Goal: Information Seeking & Learning: Learn about a topic

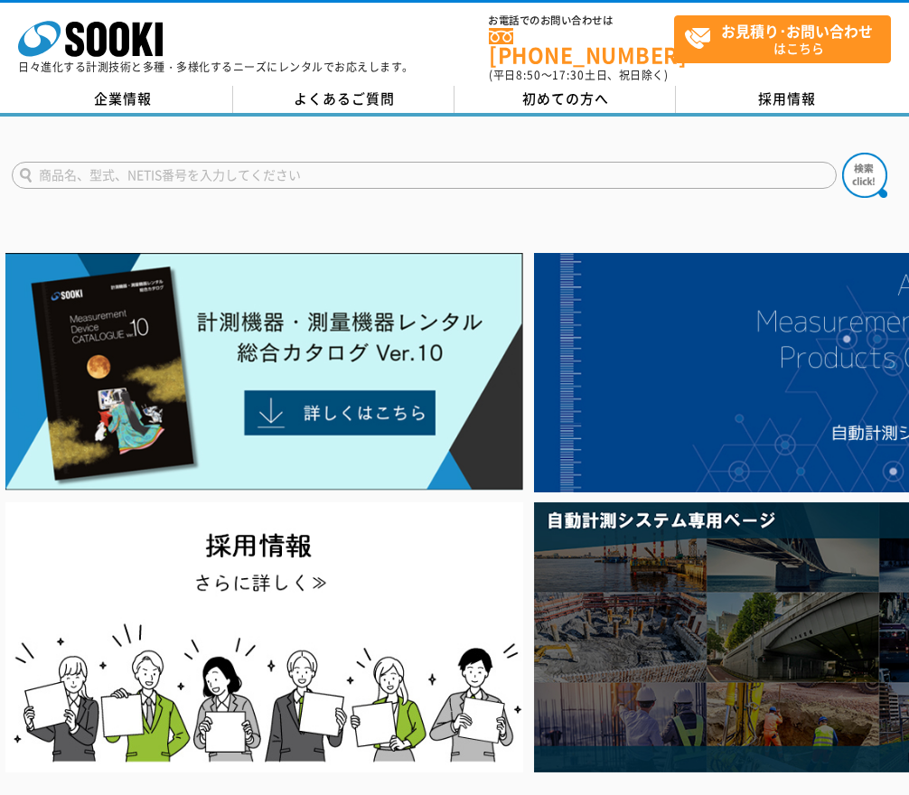
drag, startPoint x: 0, startPoint y: 0, endPoint x: 659, endPoint y: 174, distance: 681.4
click at [659, 174] on input "text" at bounding box center [424, 175] width 825 height 27
type input "側"
type input "図"
type input "測長期"
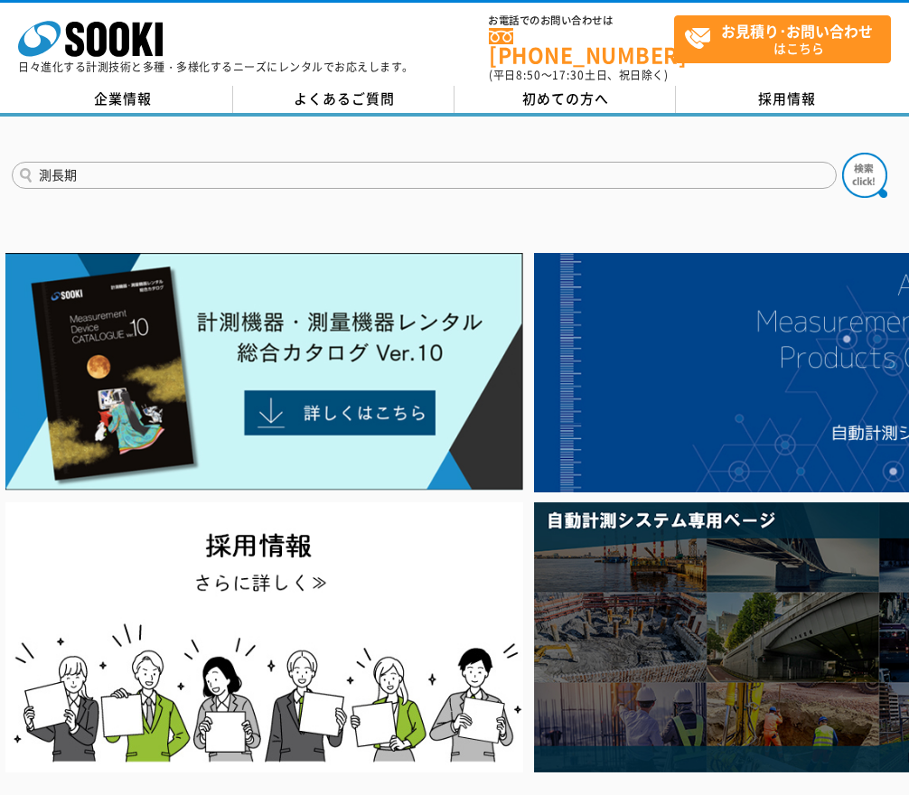
click at [842, 153] on button at bounding box center [864, 175] width 45 height 45
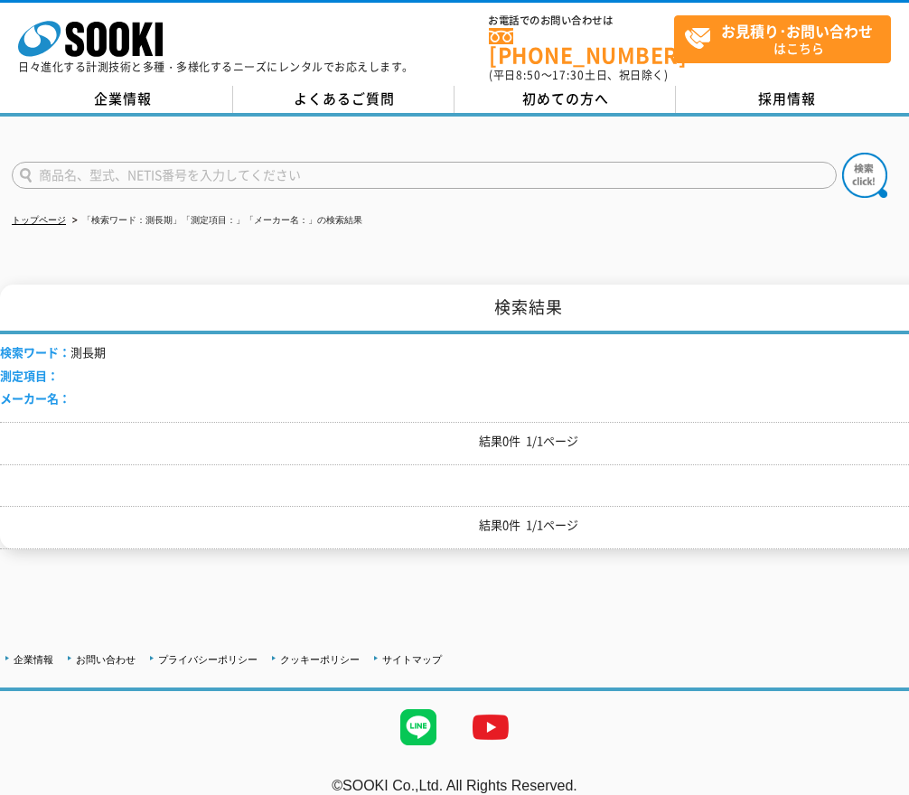
click at [367, 162] on input "text" at bounding box center [424, 175] width 825 height 27
type input "測長器"
click at [842, 153] on button at bounding box center [864, 175] width 45 height 45
click at [486, 163] on input "text" at bounding box center [424, 175] width 825 height 27
type input "ジェフコム"
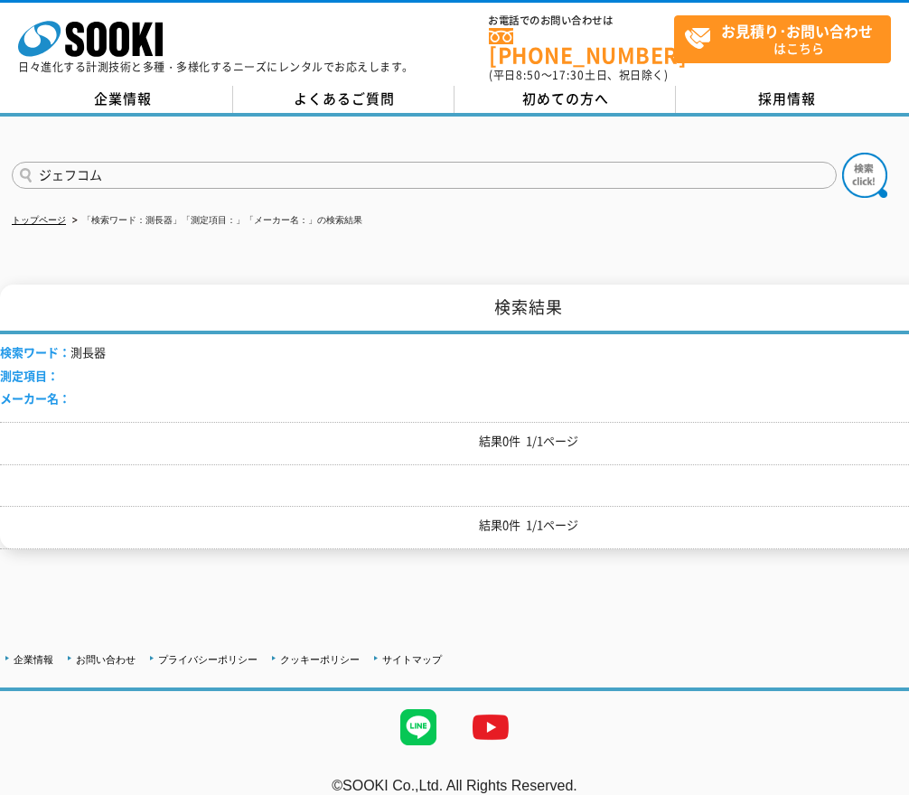
click at [842, 153] on button at bounding box center [864, 175] width 45 height 45
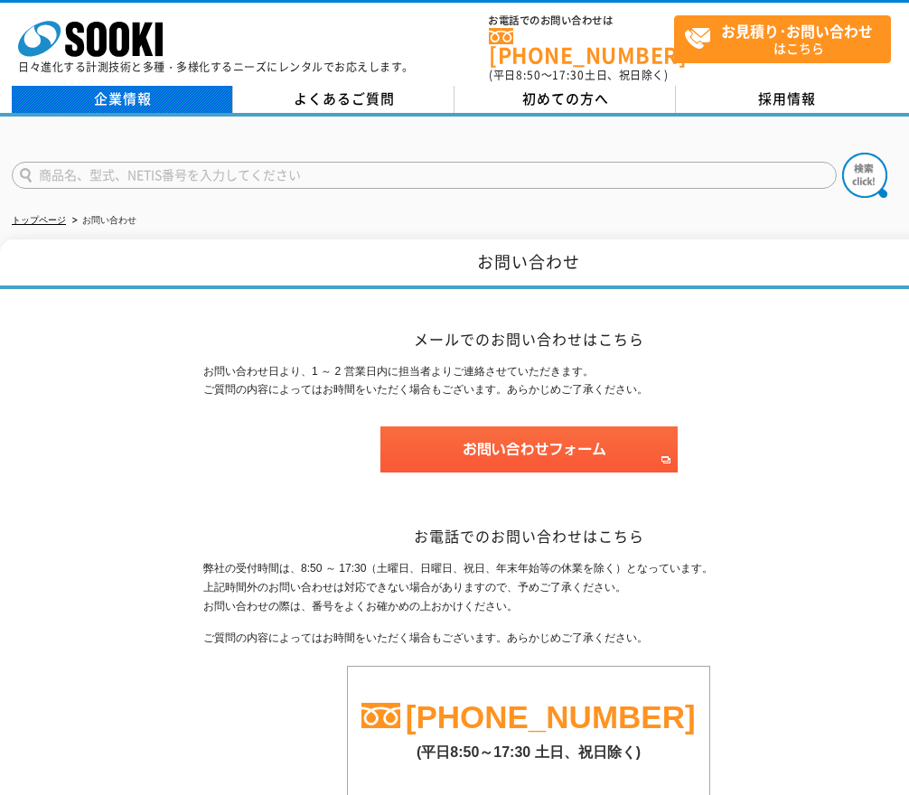
click at [140, 93] on link "企業情報" at bounding box center [122, 99] width 221 height 27
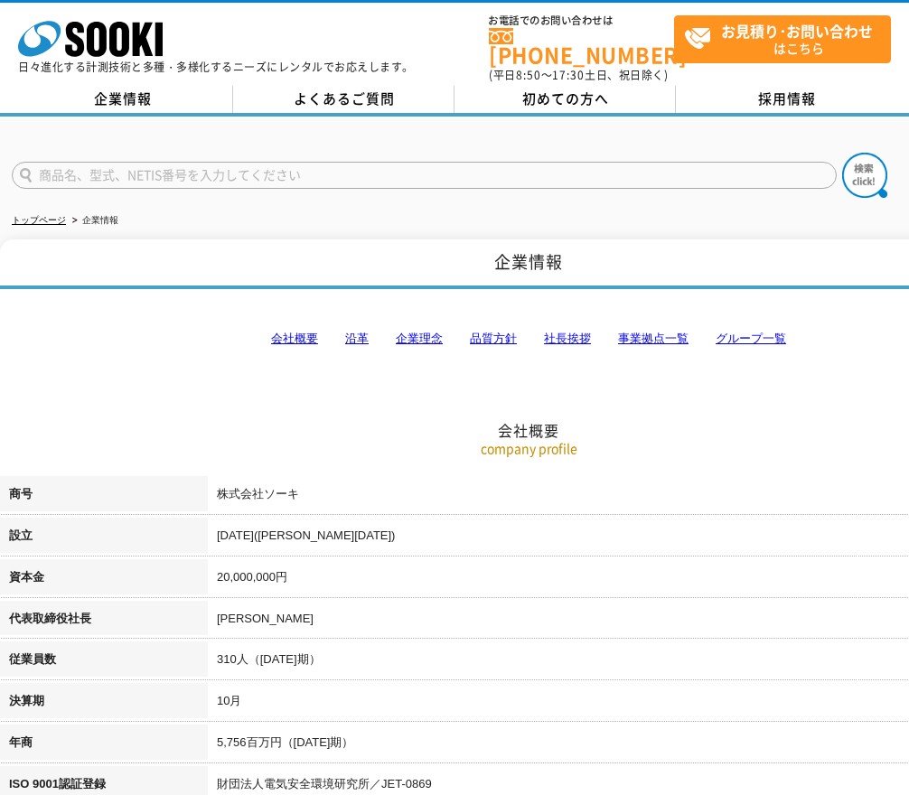
click at [633, 332] on link "事業拠点一覧" at bounding box center [653, 339] width 71 height 14
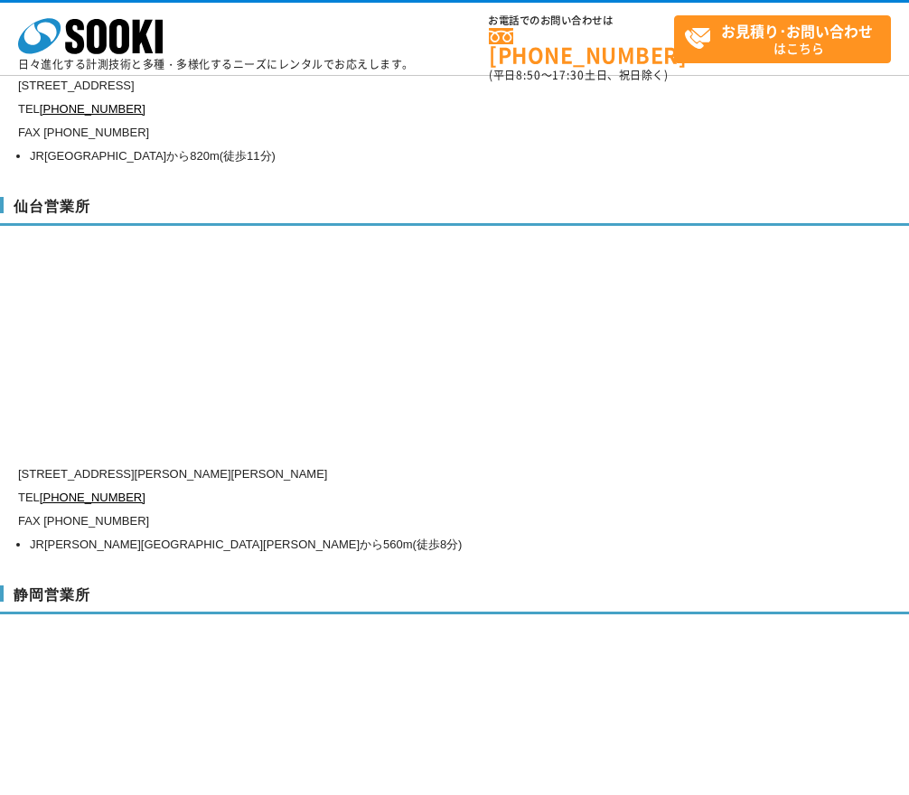
scroll to position [5528, 0]
click at [743, 344] on div "仙台営業所 [STREET_ADDRESS][PERSON_NAME][PERSON_NAME] [PHONE_NUMBER] FAX [PHONE_NUMB…" at bounding box center [529, 374] width 1058 height 389
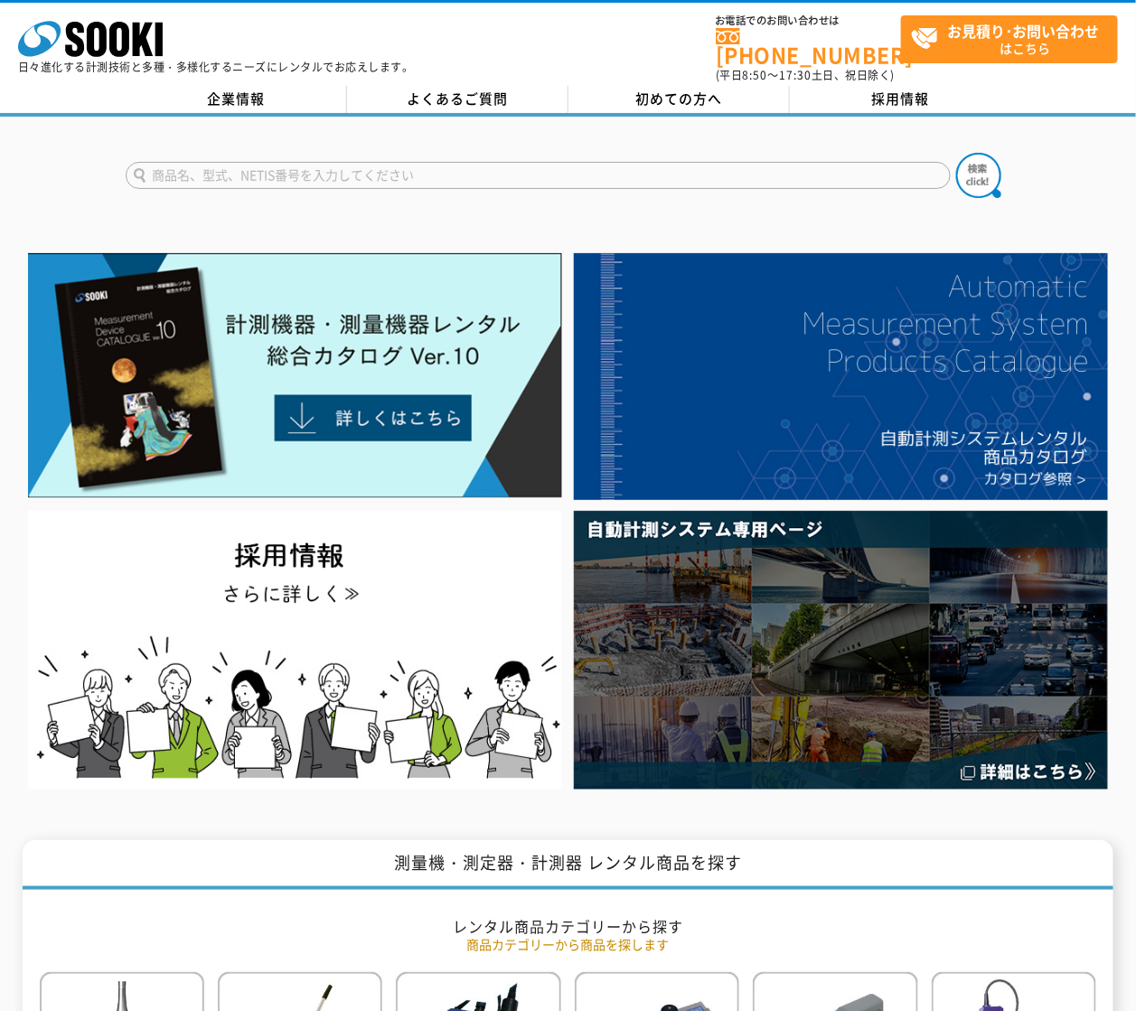
click at [419, 167] on input "text" at bounding box center [538, 175] width 825 height 27
type input "測長"
click at [908, 153] on button at bounding box center [978, 175] width 45 height 45
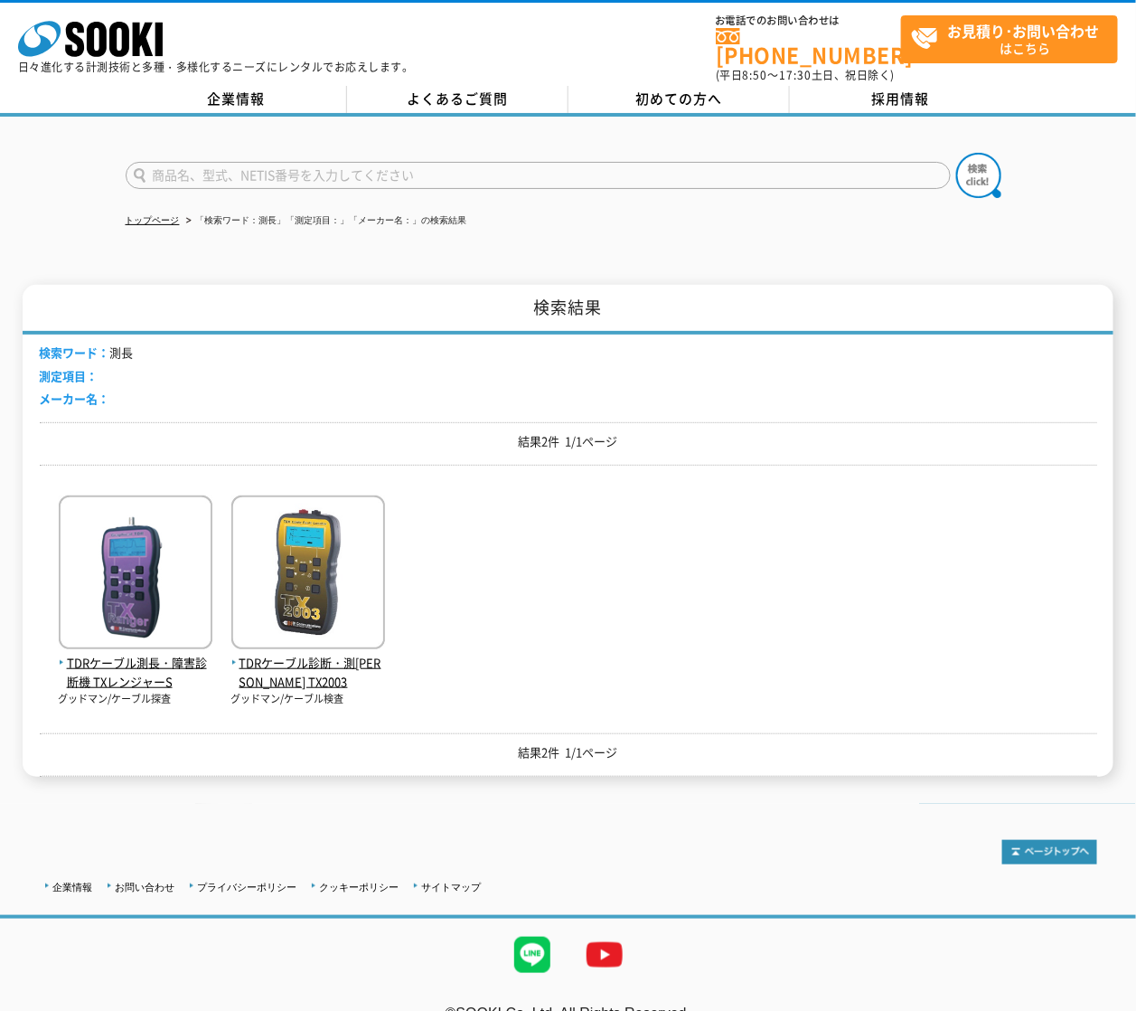
click at [518, 568] on div "TDRケーブル測長・障害診断機 TXレンジャーS グッドマン/ケーブル探査 TDRケーブル診断・測[PERSON_NAME] TX2003" at bounding box center [569, 592] width 1058 height 227
click at [124, 654] on span "TDRケーブル測長・障害診断機 TXレンジャーS" at bounding box center [136, 673] width 154 height 38
click at [108, 655] on span "TDRケーブル測長・障害診断機 TXレンジャーS" at bounding box center [136, 673] width 154 height 38
click at [124, 674] on span "TDRケーブル測長・障害診断機 TXレンジャーS" at bounding box center [136, 673] width 154 height 38
click at [124, 664] on span "TDRケーブル測長・障害診断機 TXレンジャーS" at bounding box center [136, 673] width 154 height 38
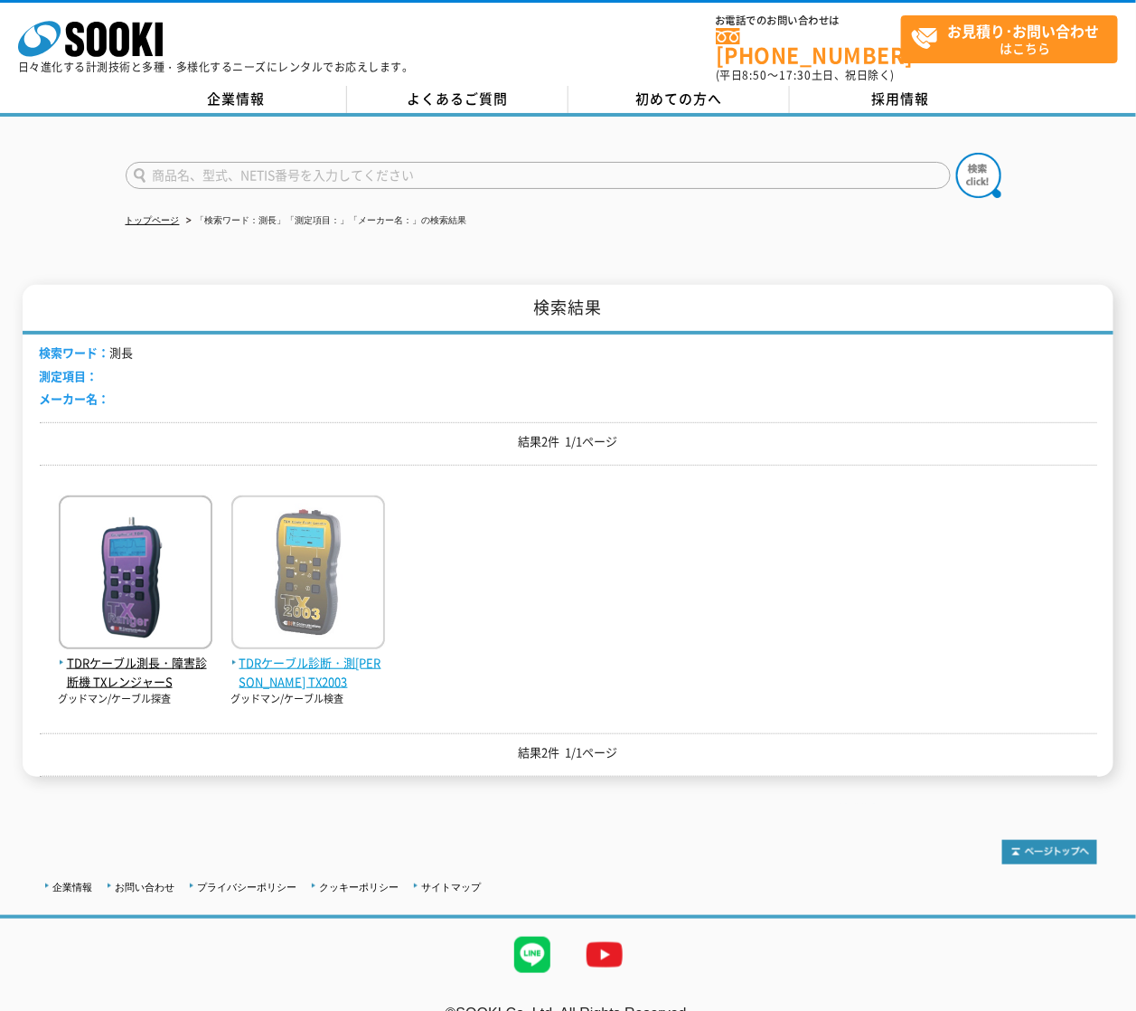
click at [317, 598] on img at bounding box center [308, 574] width 154 height 158
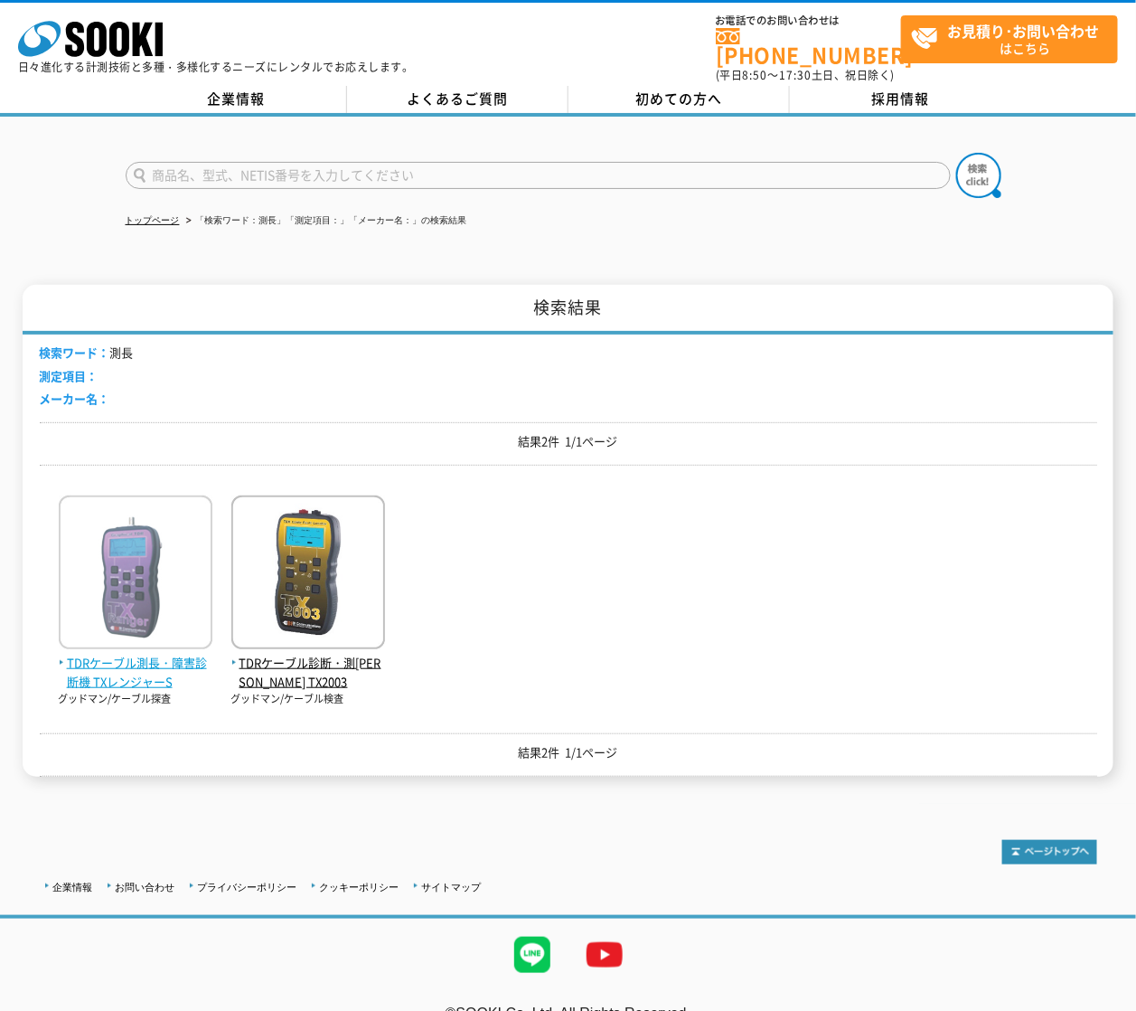
click at [119, 567] on img at bounding box center [136, 574] width 154 height 158
click at [115, 654] on span "TDRケーブル測長・障害診断機 TXレンジャーS" at bounding box center [136, 673] width 154 height 38
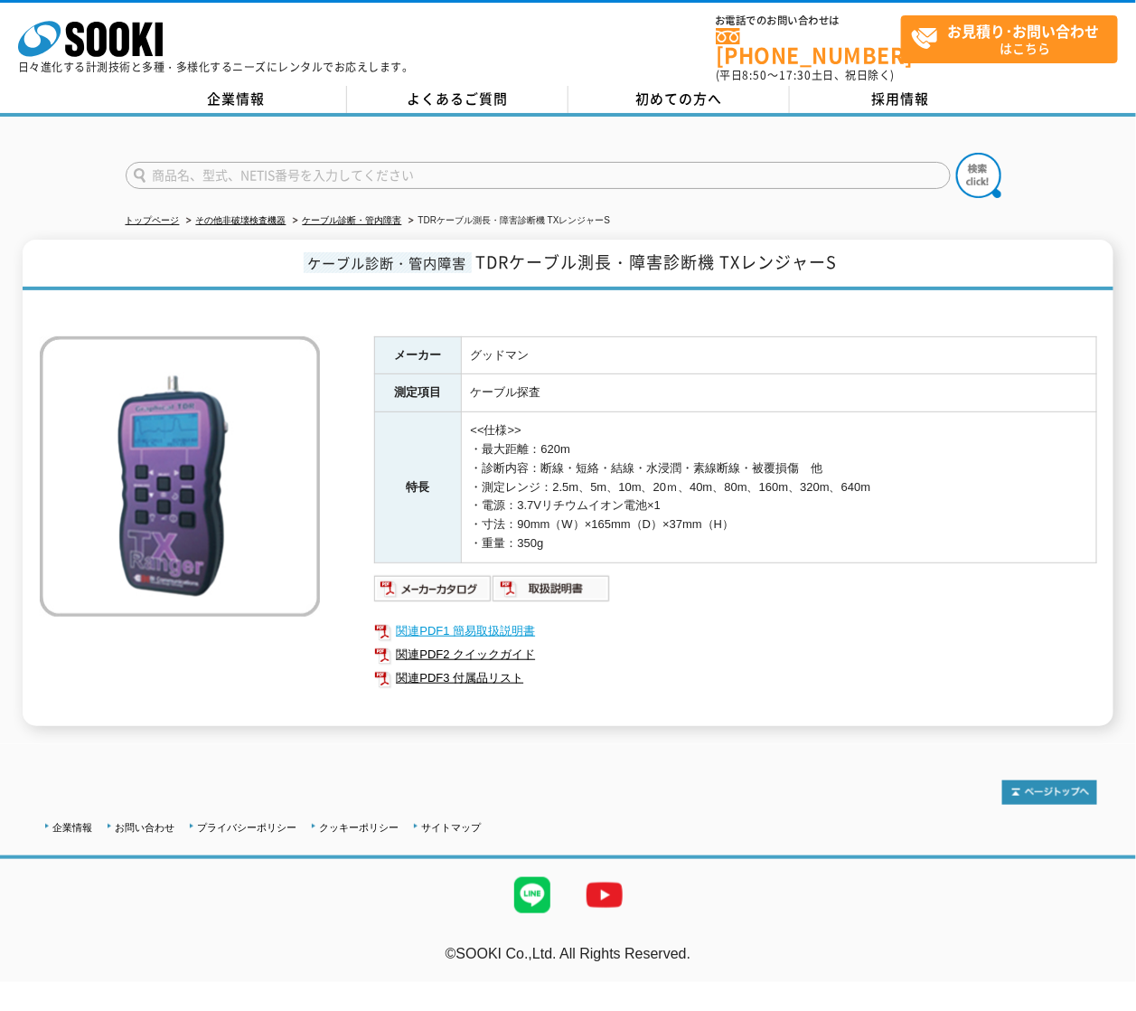
click at [539, 619] on link "関連PDF1 簡易取扱説明書" at bounding box center [735, 631] width 723 height 24
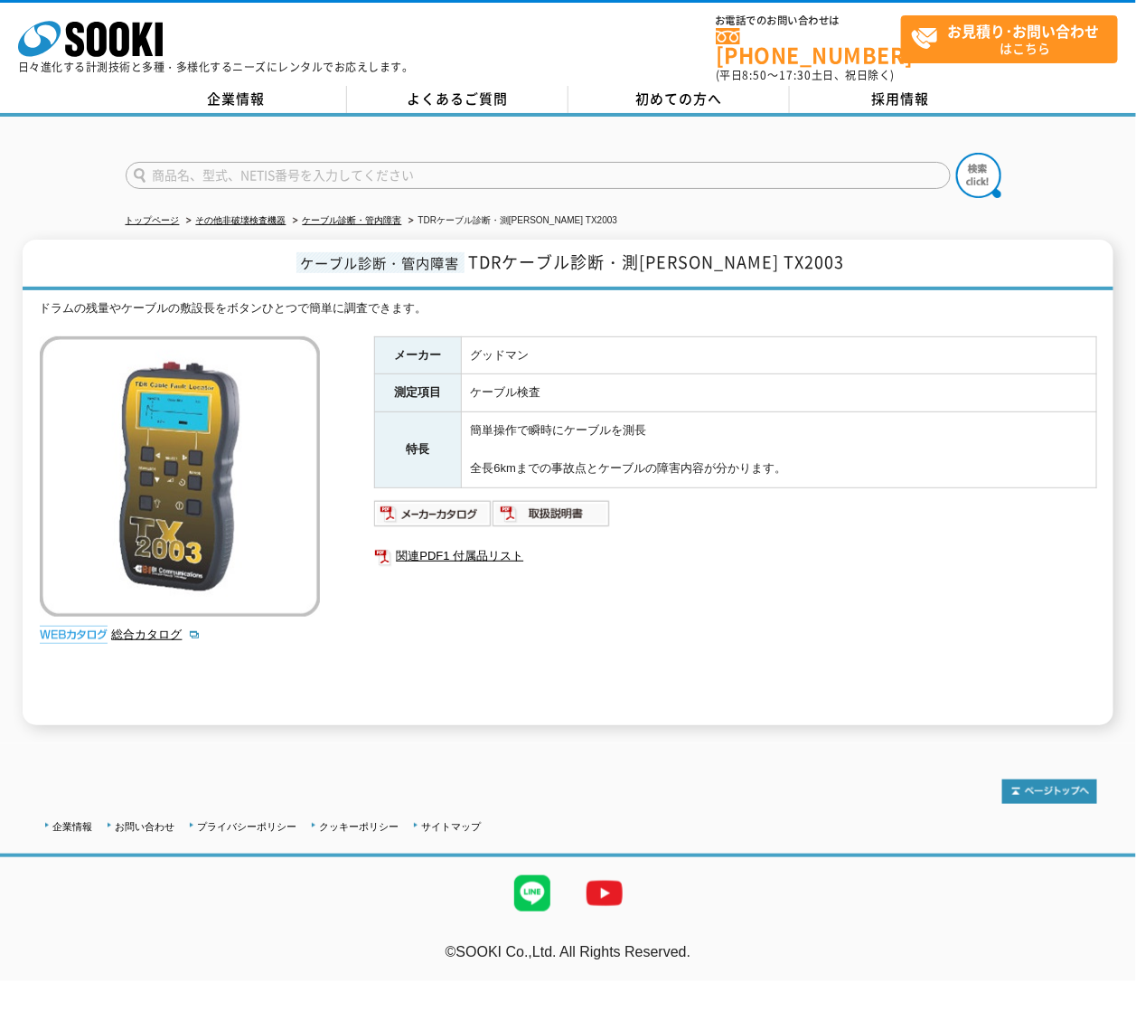
click at [127, 363] on img at bounding box center [180, 476] width 280 height 280
click at [449, 499] on img at bounding box center [433, 513] width 118 height 29
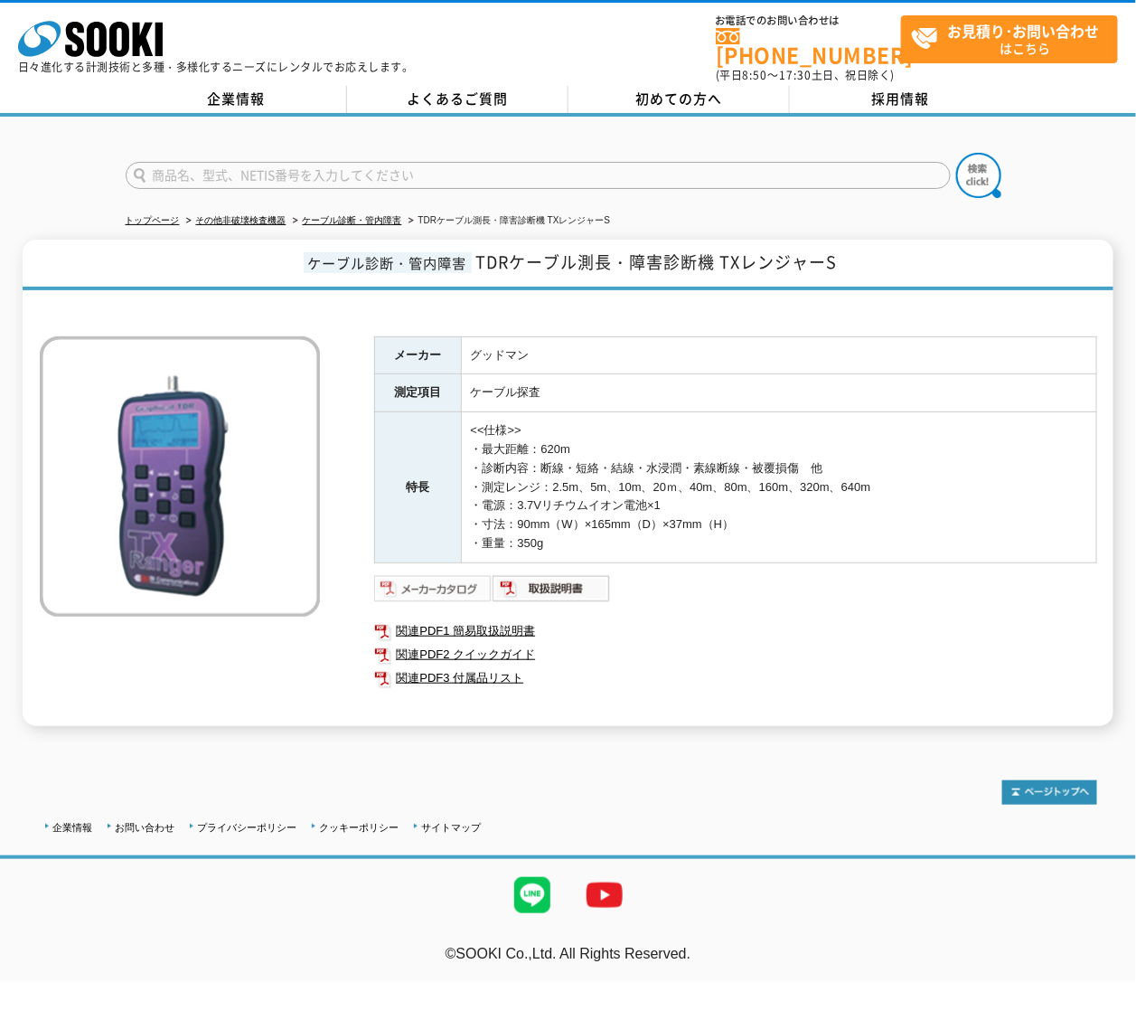
click at [432, 580] on img at bounding box center [433, 588] width 118 height 29
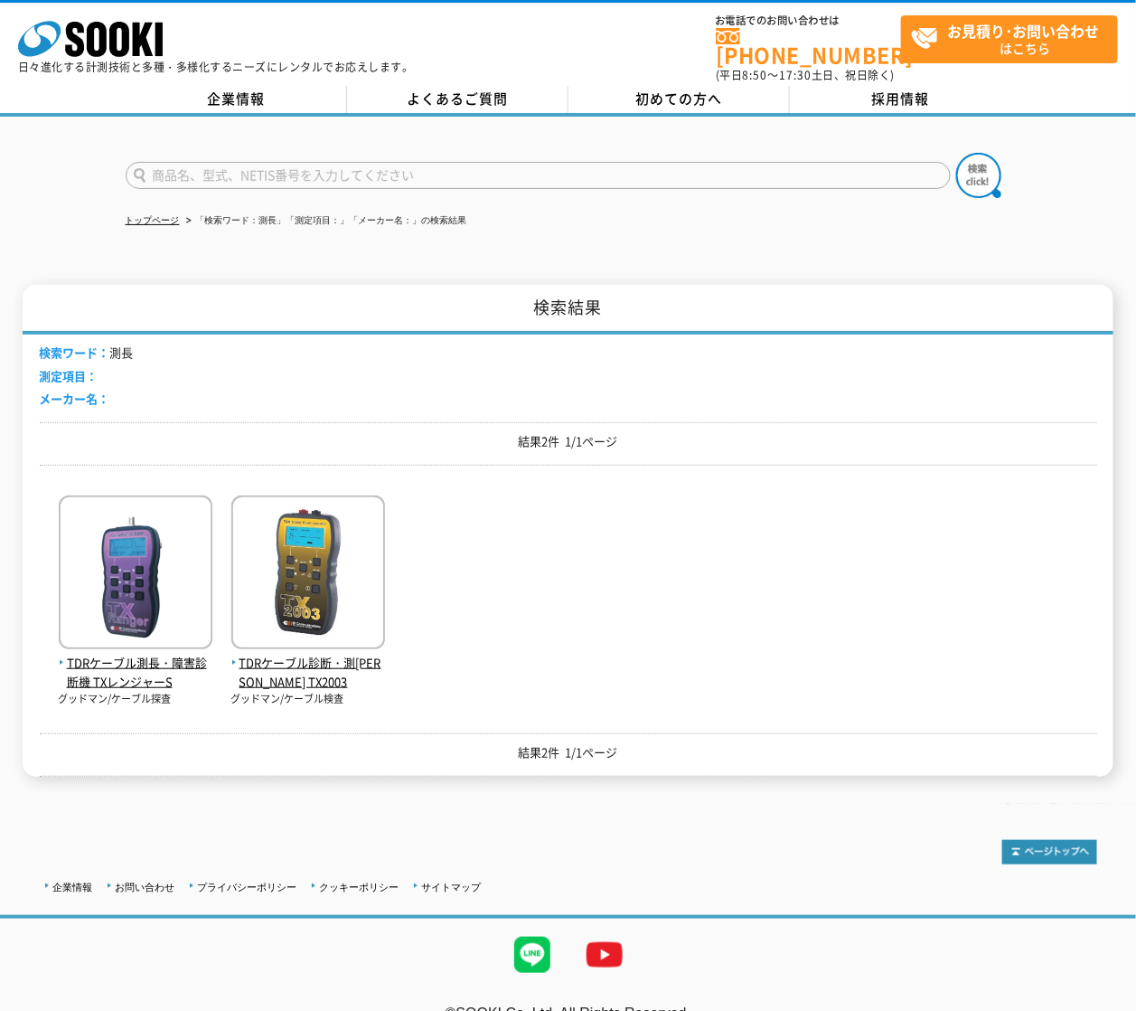
click at [310, 264] on div "トップページ 「検索ワード：測長」「測定項目：」「メーカー名：」の検索結果 検索結果 検索ワード： 測長 測定項目： メーカー名： 結果2件 1/1ページ T…" at bounding box center [568, 460] width 1136 height 687
click at [628, 36] on div "株式会社 ソーキ spMenu 日々進化する計測技術と多種・多様化するニーズにレンタルでお応えします。 お電話でのお問い合わせは [PHONE_NUMBER]…" at bounding box center [568, 43] width 1136 height 81
click at [579, 432] on p "結果2件 1/1ページ" at bounding box center [569, 441] width 1058 height 19
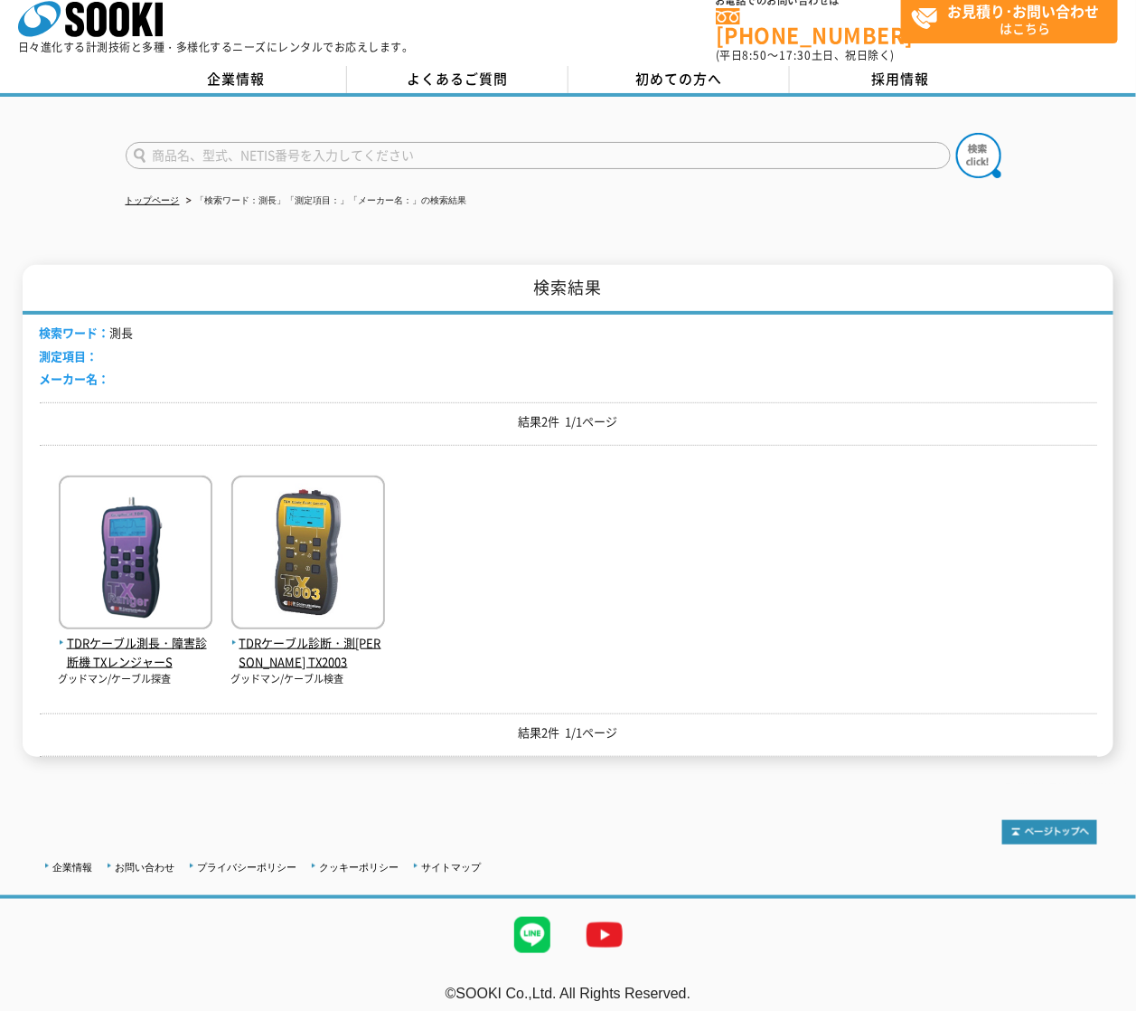
click at [583, 280] on h1 "検索結果" at bounding box center [568, 290] width 1091 height 50
click at [1042, 185] on div "トップページ 「検索ワード：測長」「測定項目：」「メーカー名：」の検索結果 検索結果 検索ワード： 測長 測定項目： メーカー名： 結果2件 1/1ページ T…" at bounding box center [568, 440] width 1136 height 687
click at [1049, 191] on div "トップページ 「検索ワード：測長」「測定項目：」「メーカー名：」の検索結果 検索結果 検索ワード： 測長 測定項目： メーカー名： 結果2件 1/1ページ T…" at bounding box center [568, 440] width 1136 height 687
click at [783, 466] on div "TDRケーブル測長・障害診断機 TXレンジャーS グッドマン/ケーブル探査 TDRケーブル診断・測長機 TX2003" at bounding box center [569, 572] width 1058 height 227
click at [806, 554] on div "TDRケーブル測長・障害診断機 TXレンジャーS グッドマン/ケーブル探査 TDRケーブル診断・測長機 TX2003" at bounding box center [569, 572] width 1058 height 227
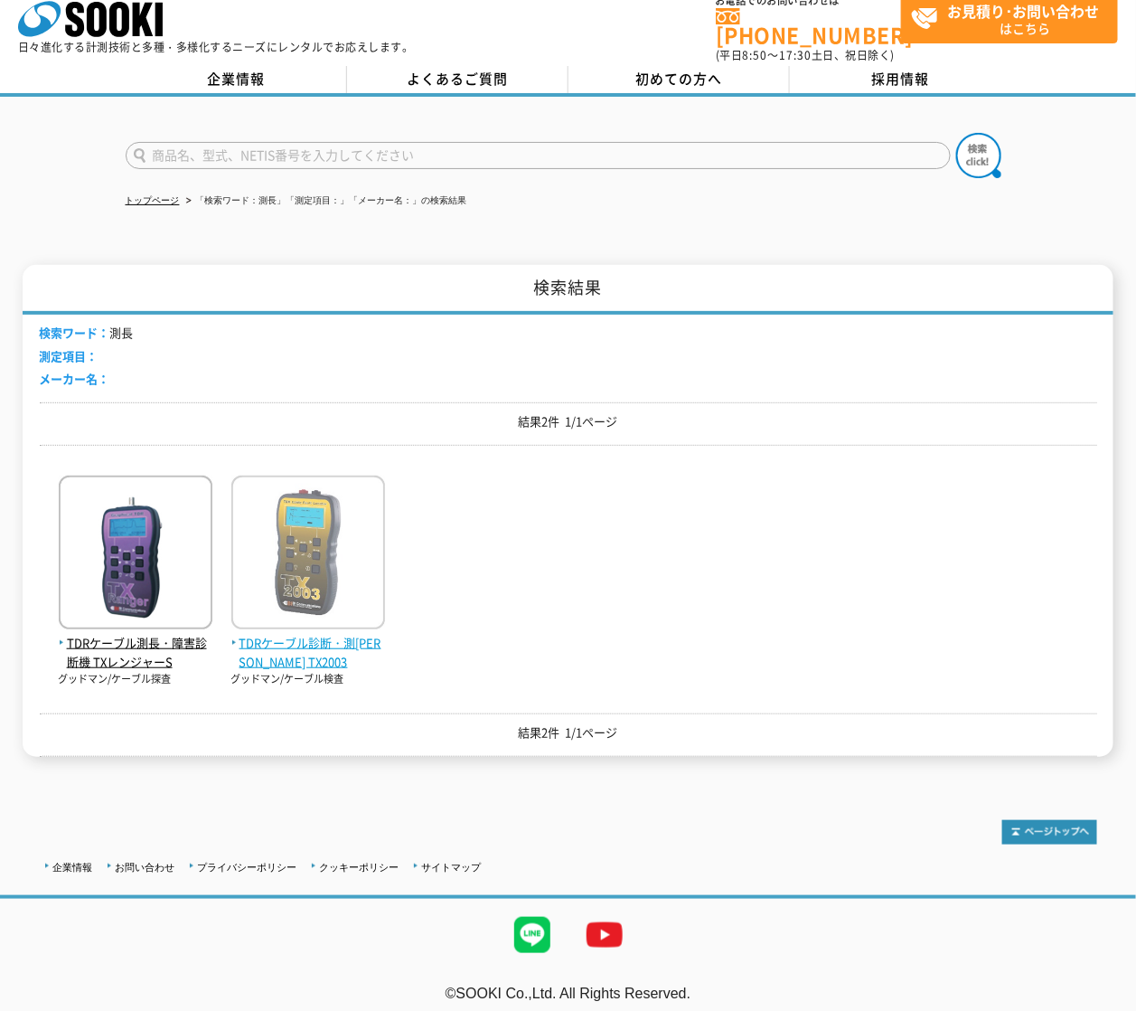
click at [350, 634] on span "TDRケーブル診断・測[PERSON_NAME] TX2003" at bounding box center [308, 653] width 154 height 38
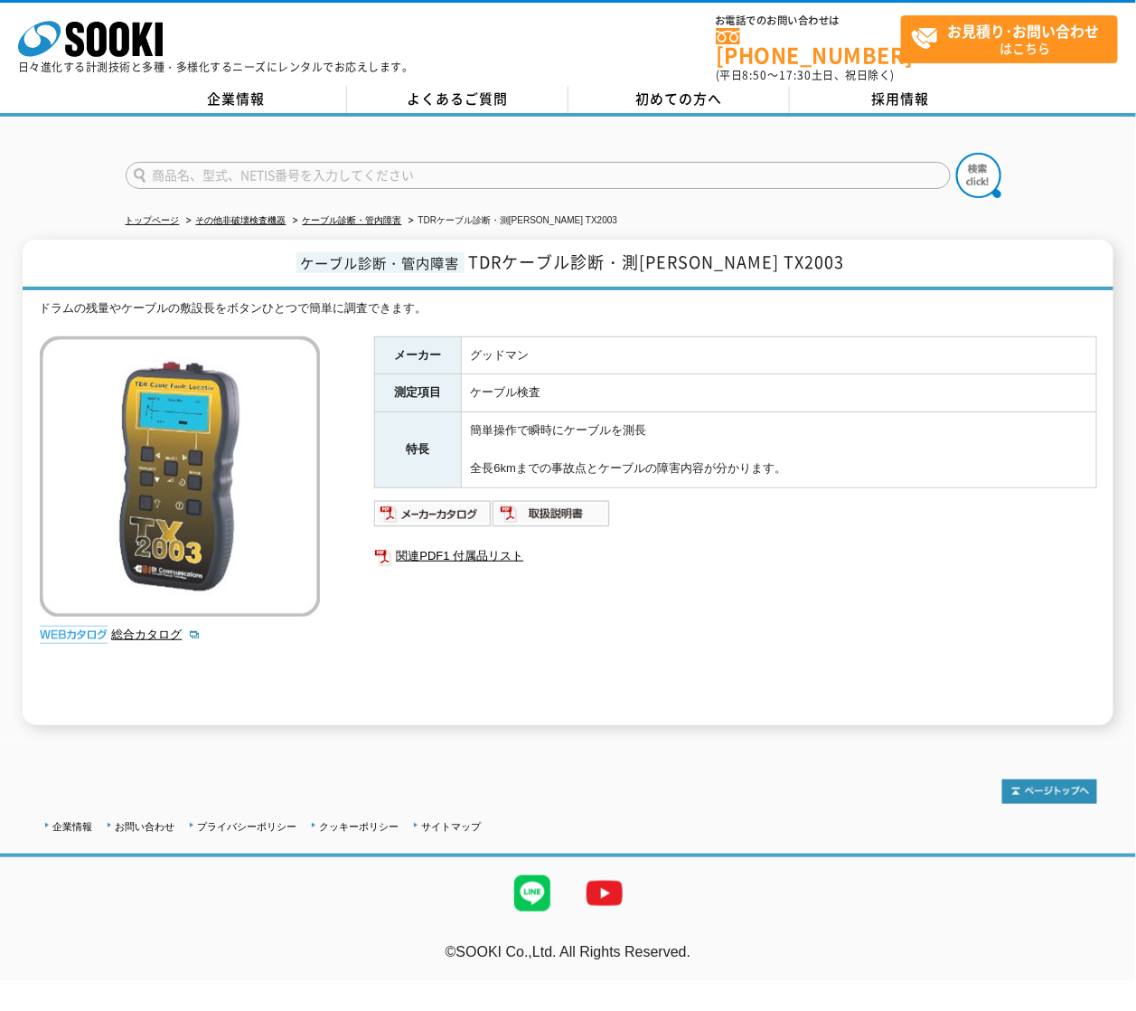
click at [755, 436] on td "簡単操作で瞬時にケーブルを測長 全長6kmまでの事故点とケーブルの障害内容が分かります。" at bounding box center [778, 449] width 635 height 75
drag, startPoint x: 801, startPoint y: 449, endPoint x: 389, endPoint y: 342, distance: 426.0
click at [389, 342] on tbody "メーカー グッドマン 測定項目 ケーブル検査 特長 簡単操作で瞬時にケーブルを測長 全長6kmまでの事故点とケーブルの障害内容が分かります。" at bounding box center [735, 411] width 722 height 151
drag, startPoint x: 389, startPoint y: 342, endPoint x: 479, endPoint y: 349, distance: 90.7
click at [479, 349] on td "グッドマン" at bounding box center [778, 355] width 635 height 38
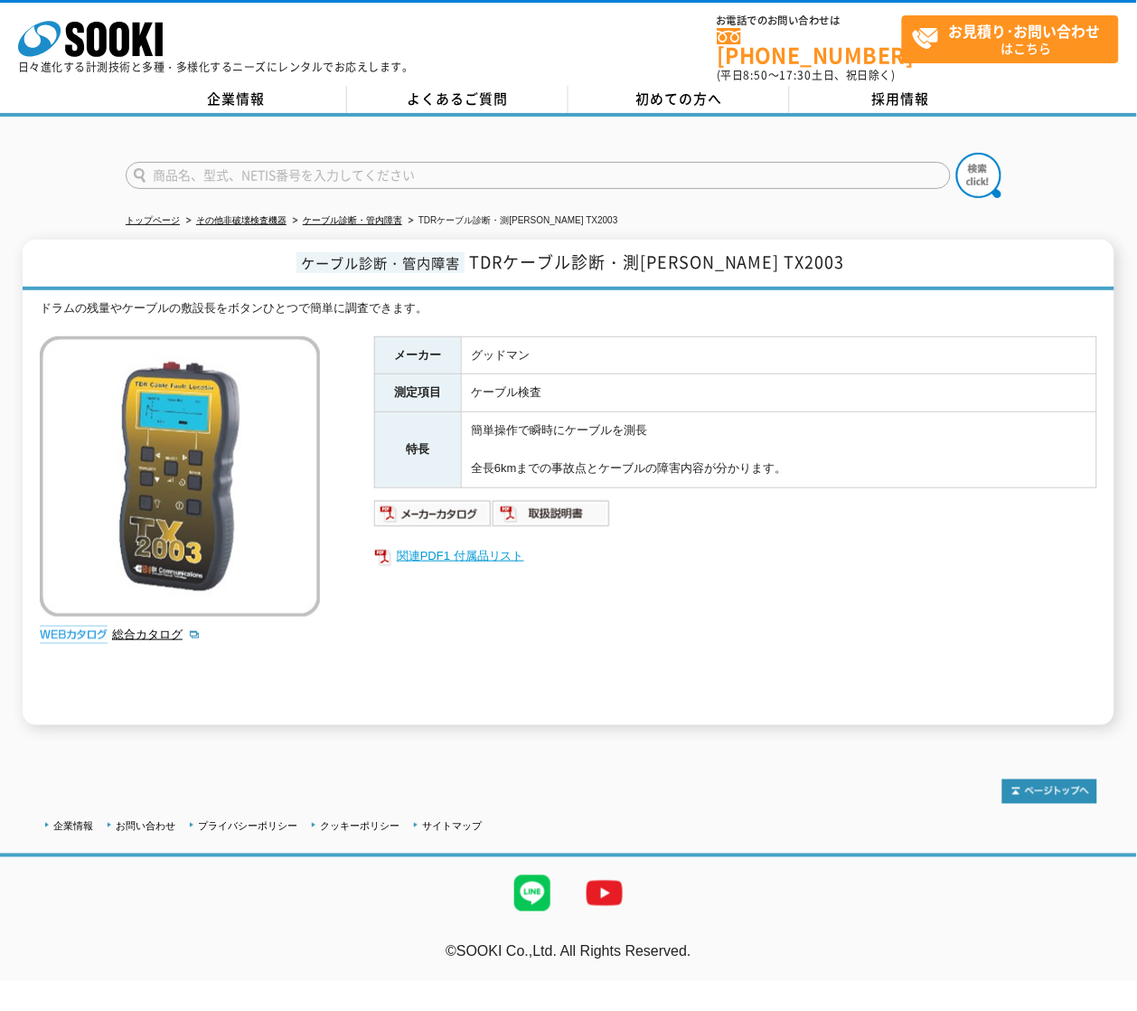
click at [527, 544] on link "関連PDF1 付属品リスト" at bounding box center [735, 556] width 723 height 24
